Goal: Navigation & Orientation: Find specific page/section

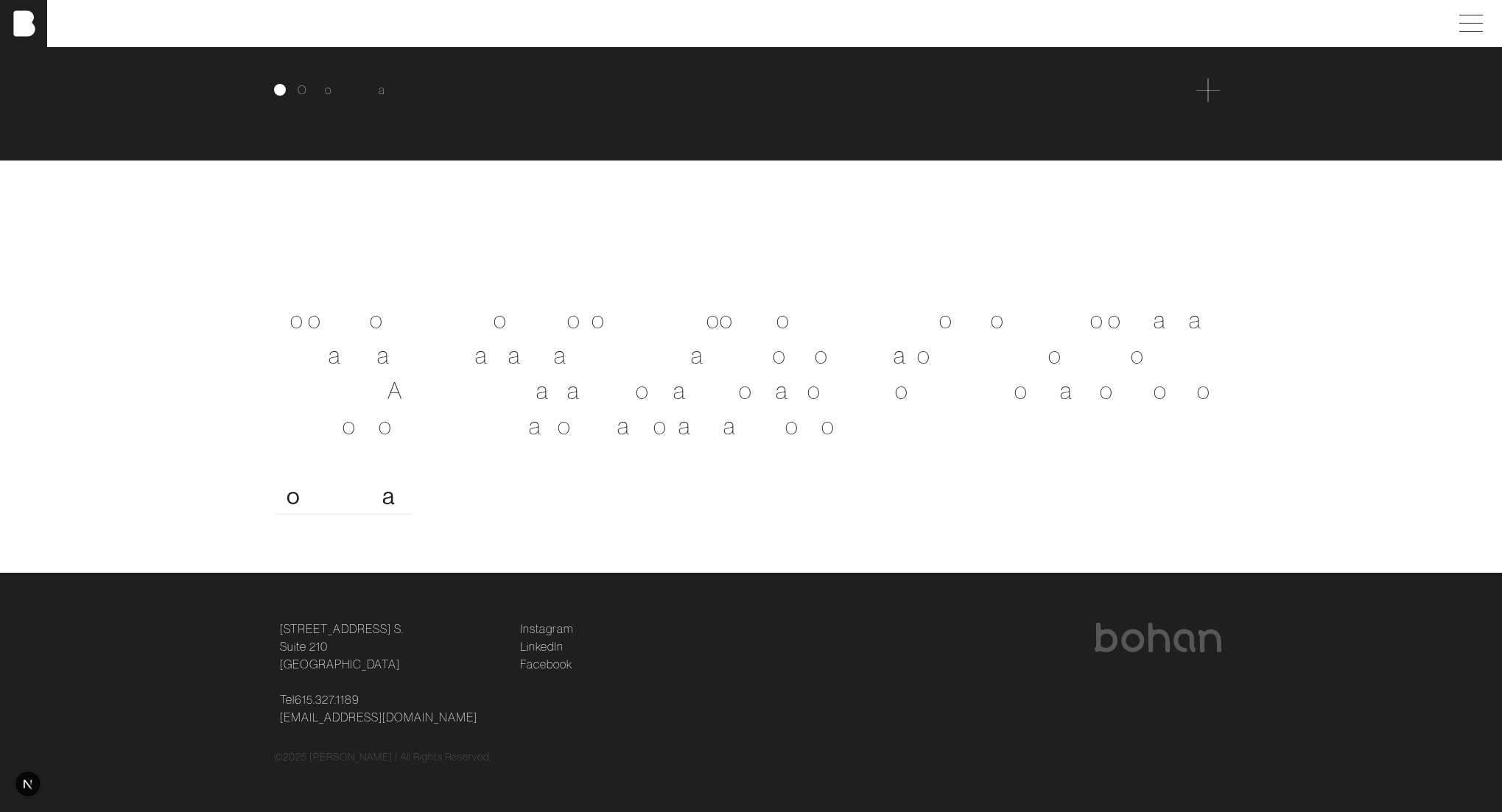
scroll to position [3067, 0]
click at [1092, 101] on div "O u r c o l l e c t i v e b r a n d e x p e r i e n c e" at bounding box center [751, 89] width 954 height 23
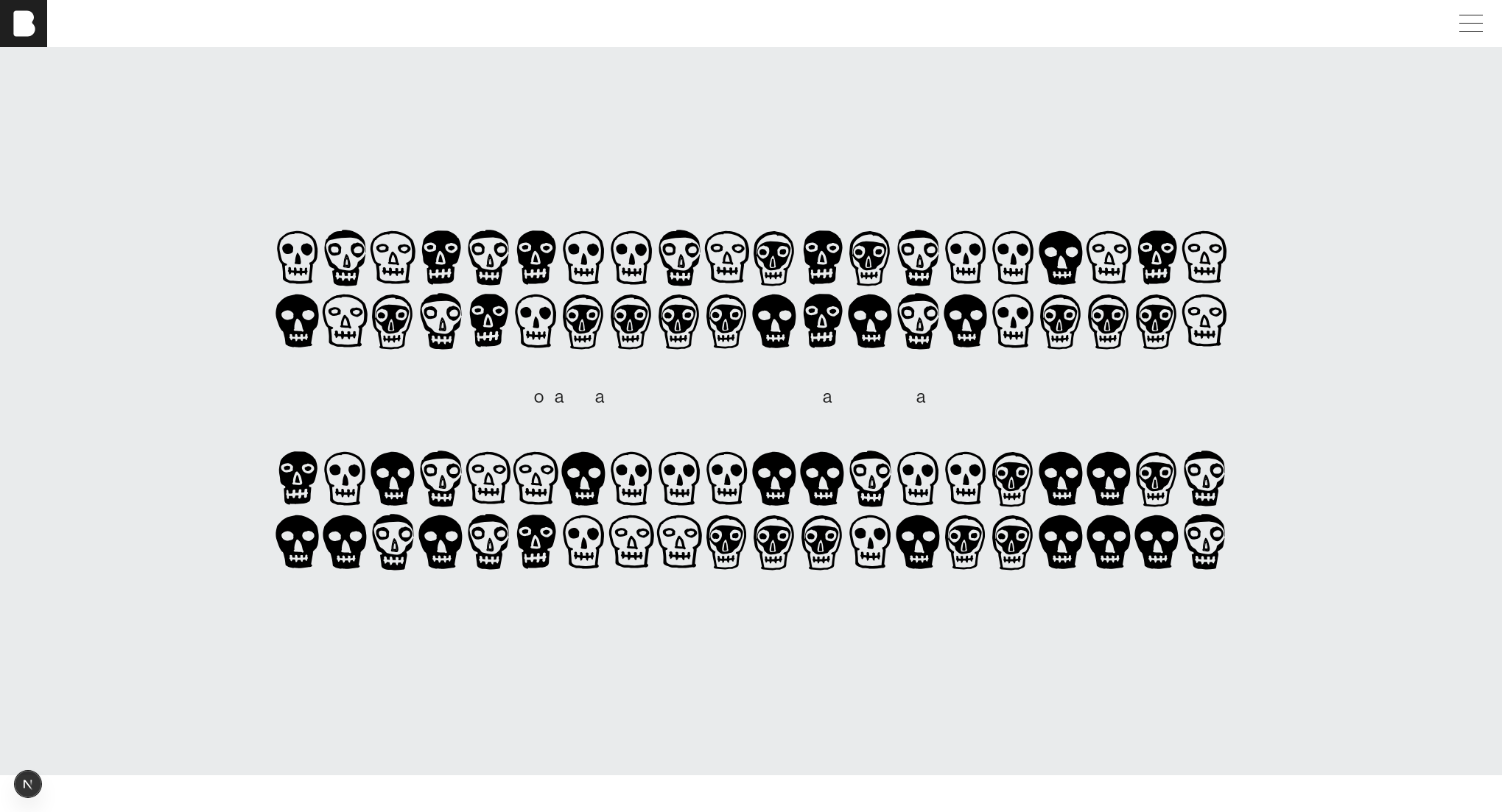
scroll to position [0, 0]
